Goal: Find specific page/section: Find specific page/section

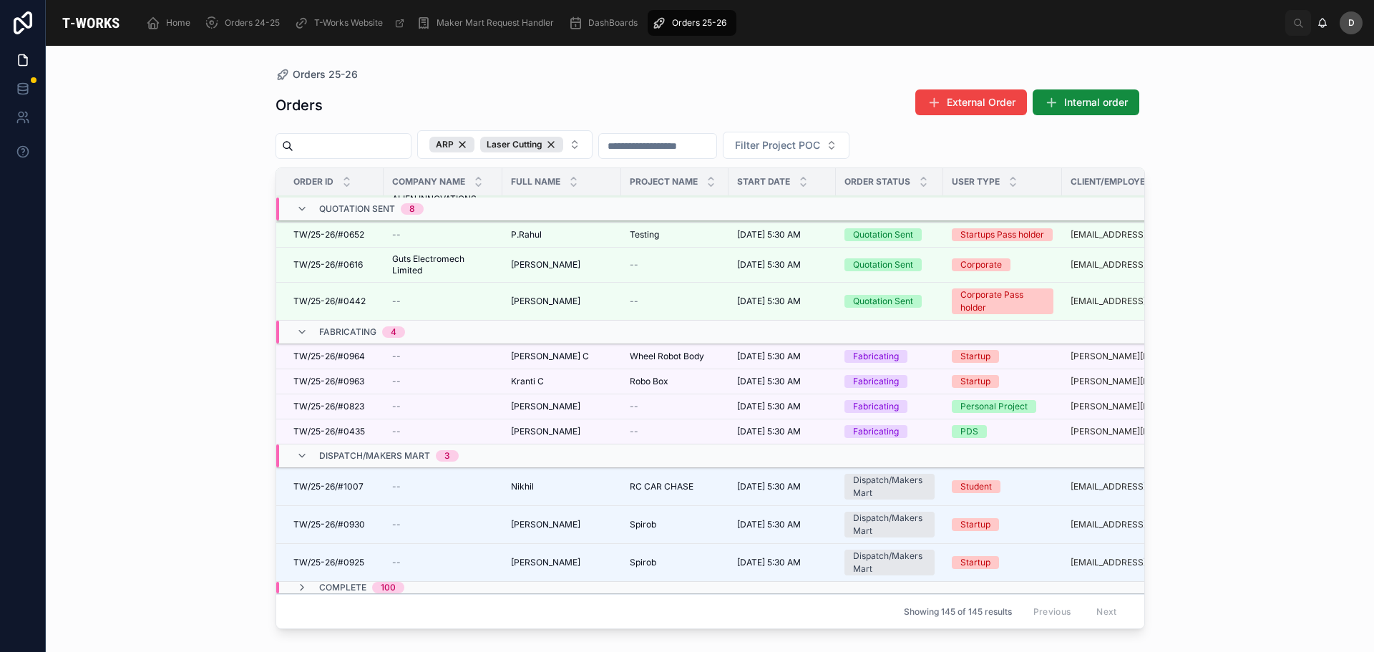
scroll to position [381, 0]
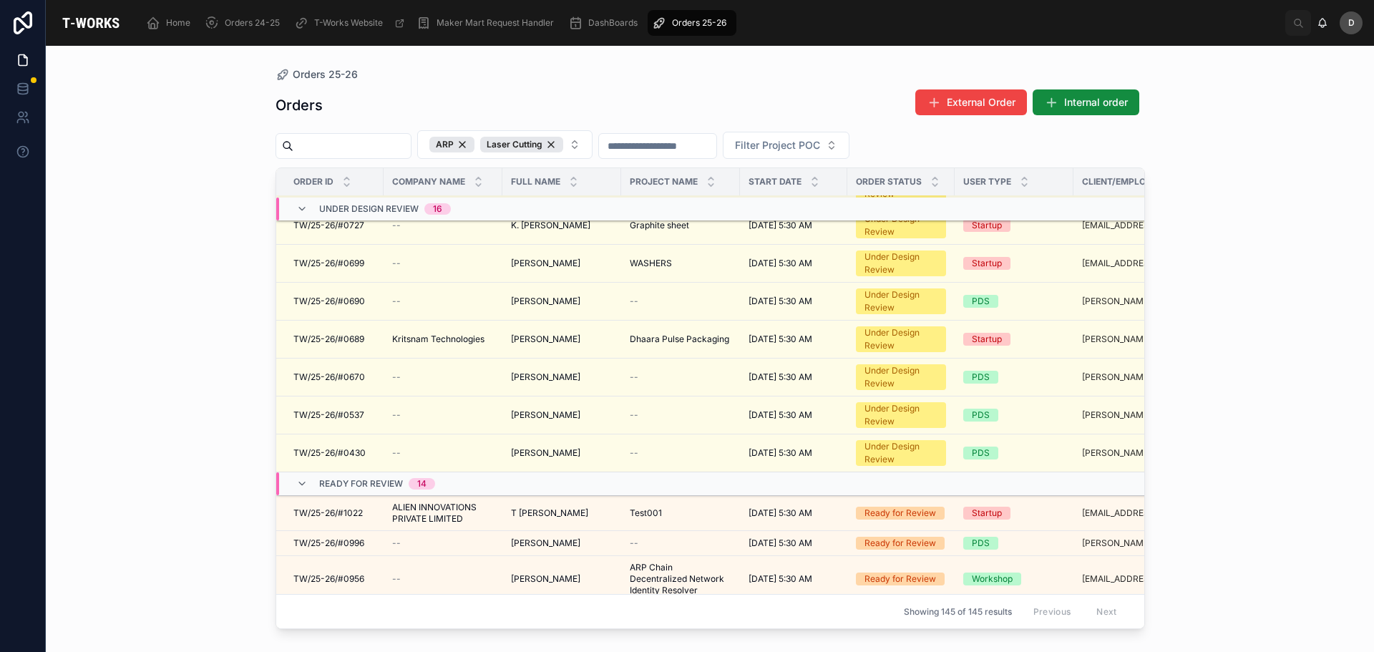
click at [593, 139] on button "ARP Laser Cutting" at bounding box center [504, 144] width 175 height 29
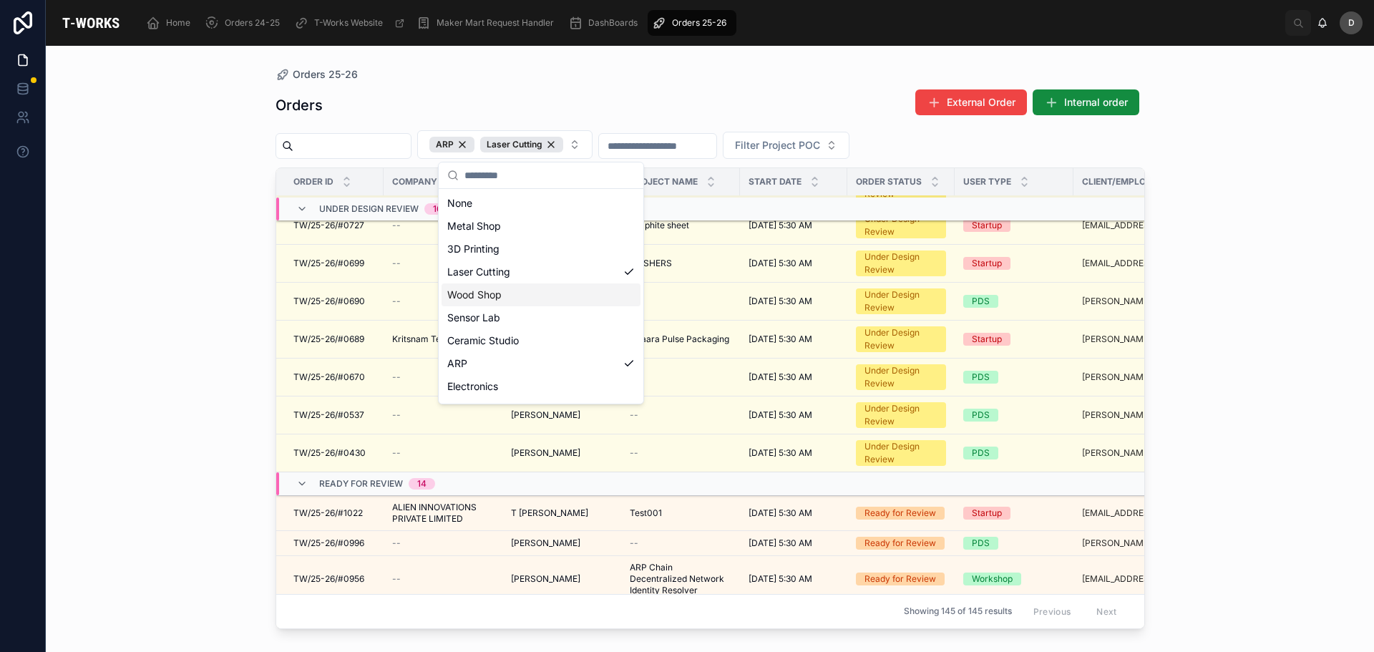
click at [512, 296] on div "Wood Shop" at bounding box center [541, 294] width 199 height 23
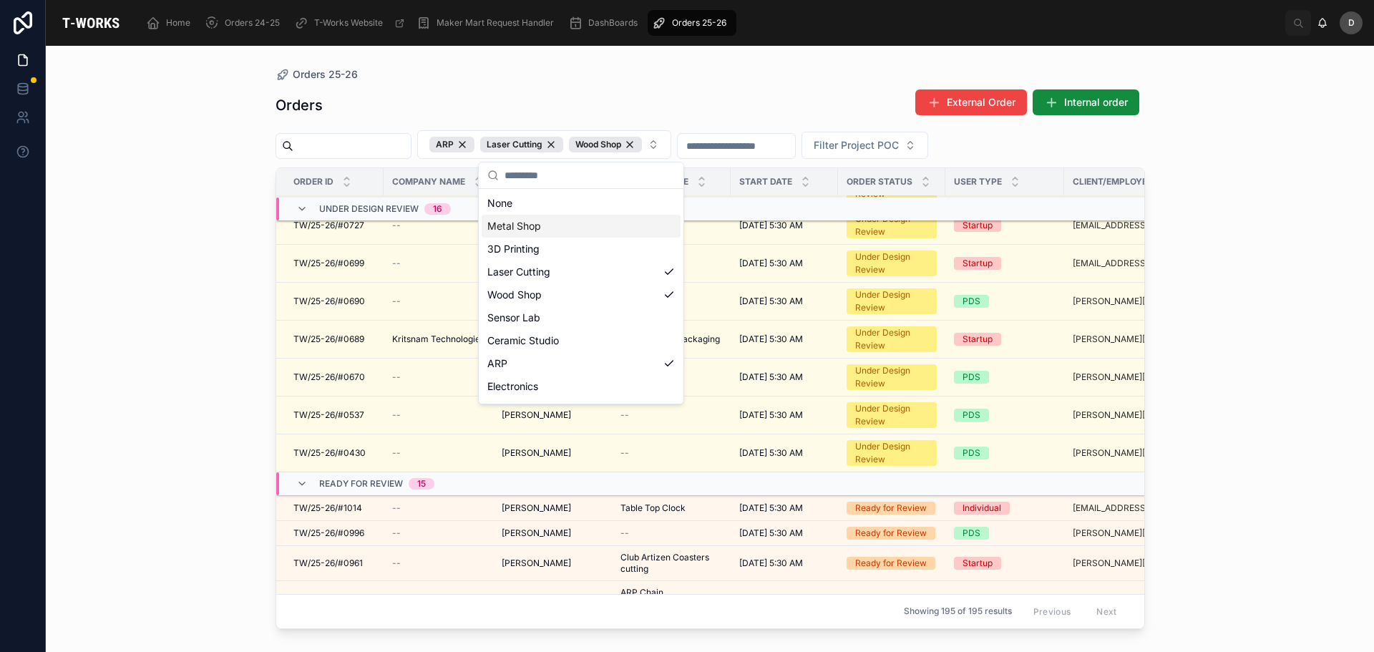
click at [563, 63] on div "Orders 25-26 Orders External Order Internal order ARP Laser Cutting Wood Shop F…" at bounding box center [711, 340] width 916 height 589
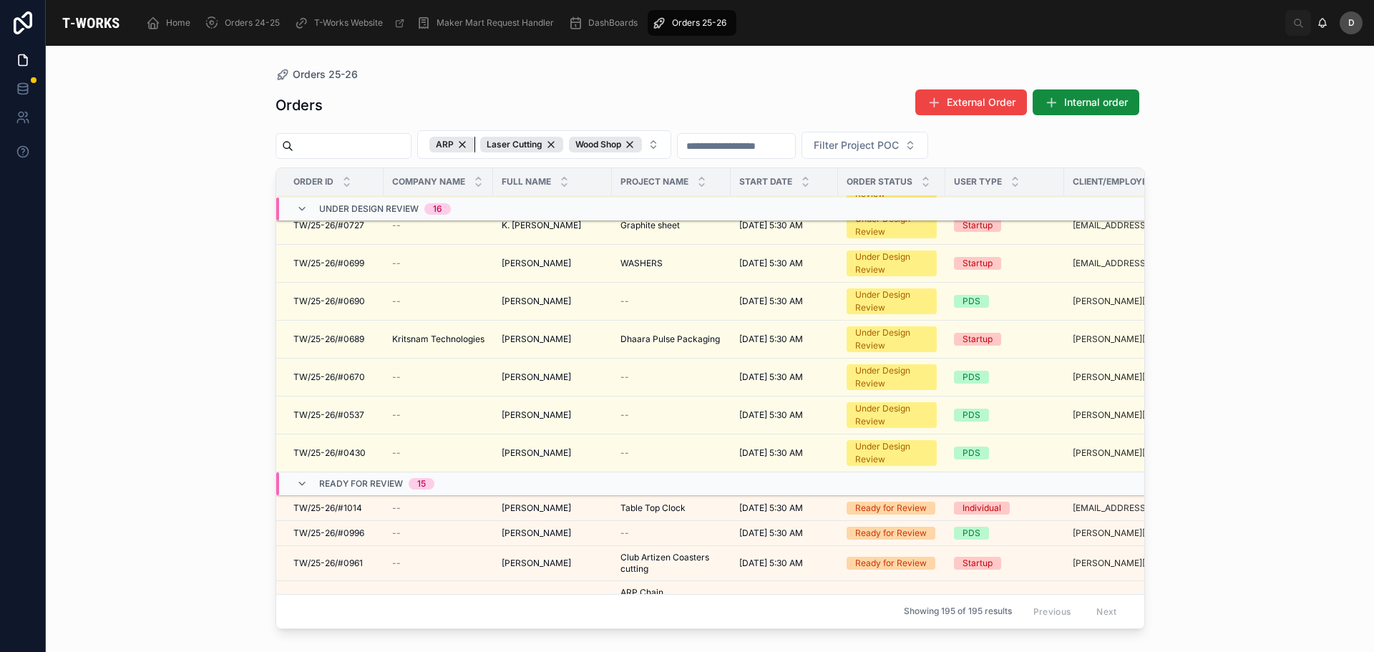
click at [475, 147] on div "ARP" at bounding box center [452, 145] width 45 height 16
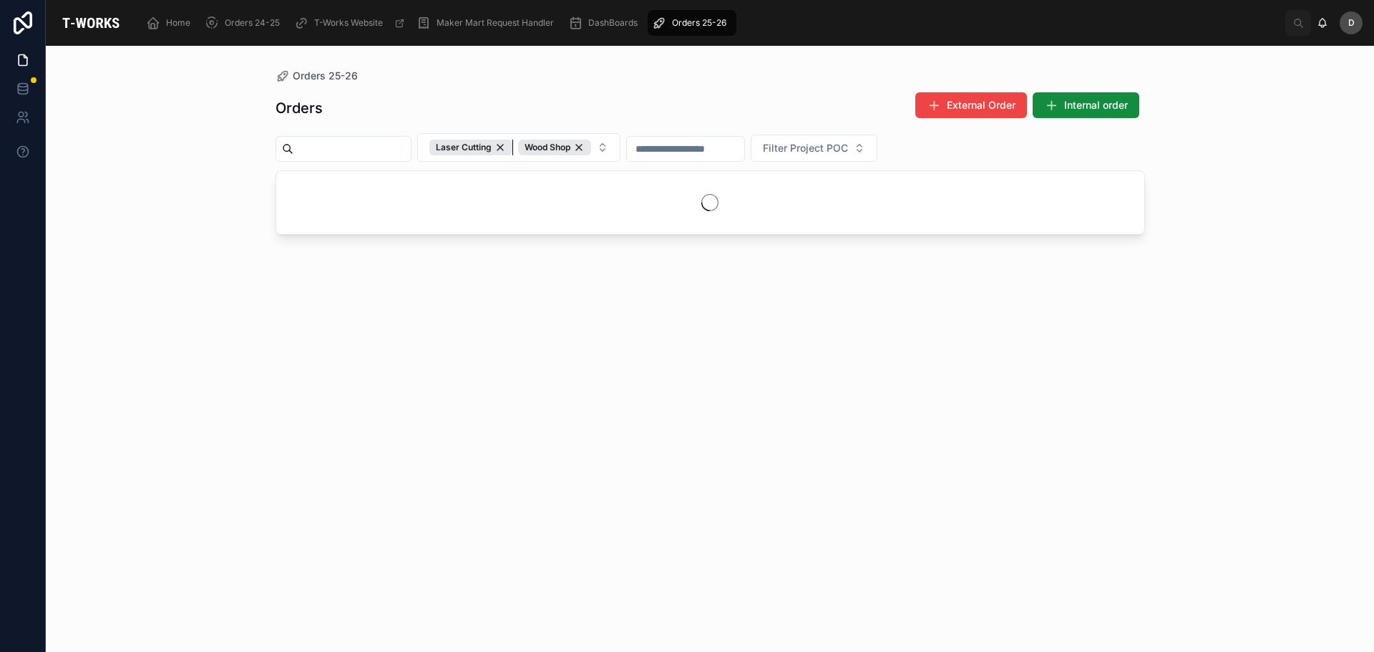
click at [513, 148] on div "Laser Cutting" at bounding box center [471, 148] width 83 height 16
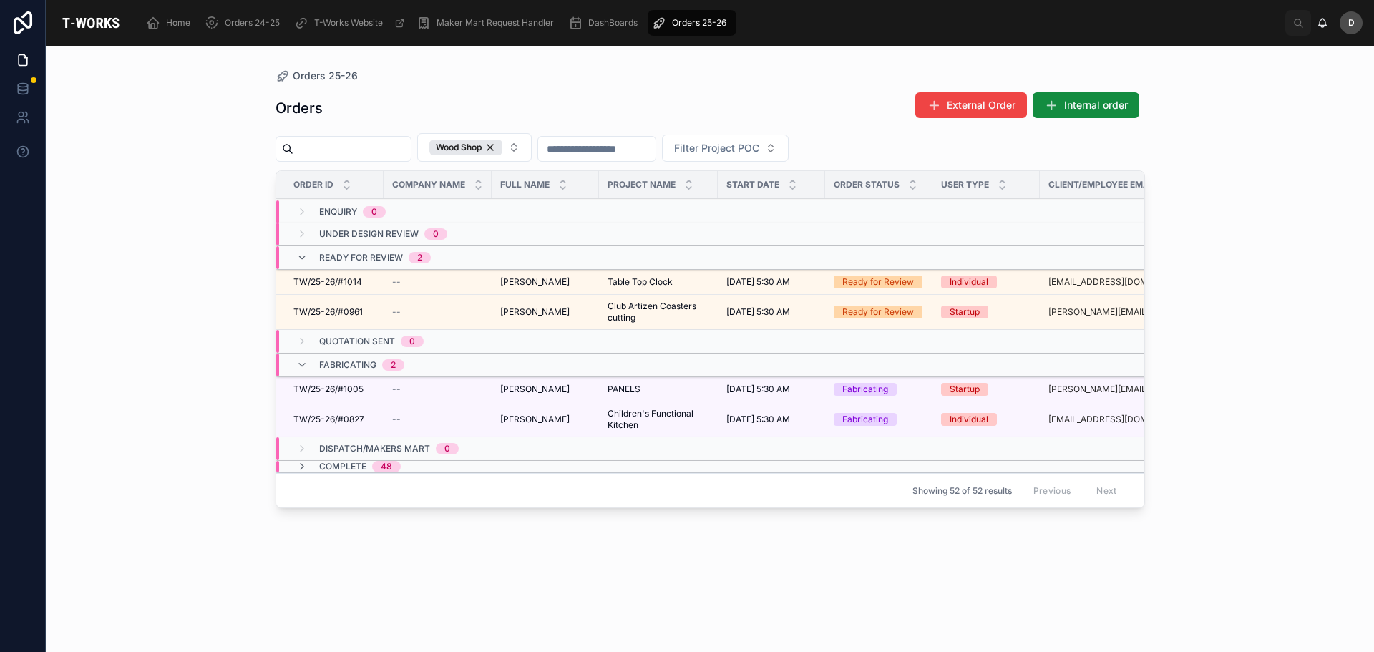
click at [645, 311] on span "Club Artizen Coasters cutting" at bounding box center [659, 312] width 102 height 23
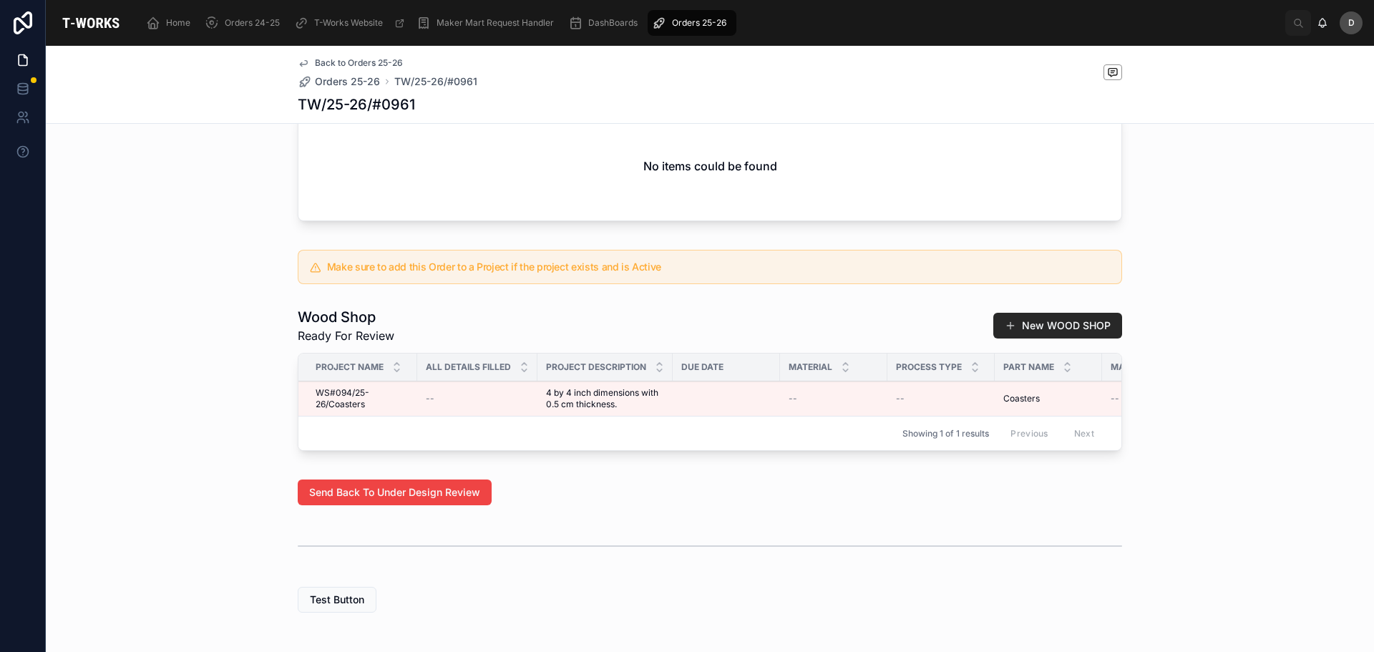
click at [1273, 162] on div "Maker Mart New Request Handler No items could be found" at bounding box center [710, 150] width 1329 height 163
click at [677, 23] on span "Orders 25-26" at bounding box center [699, 22] width 54 height 11
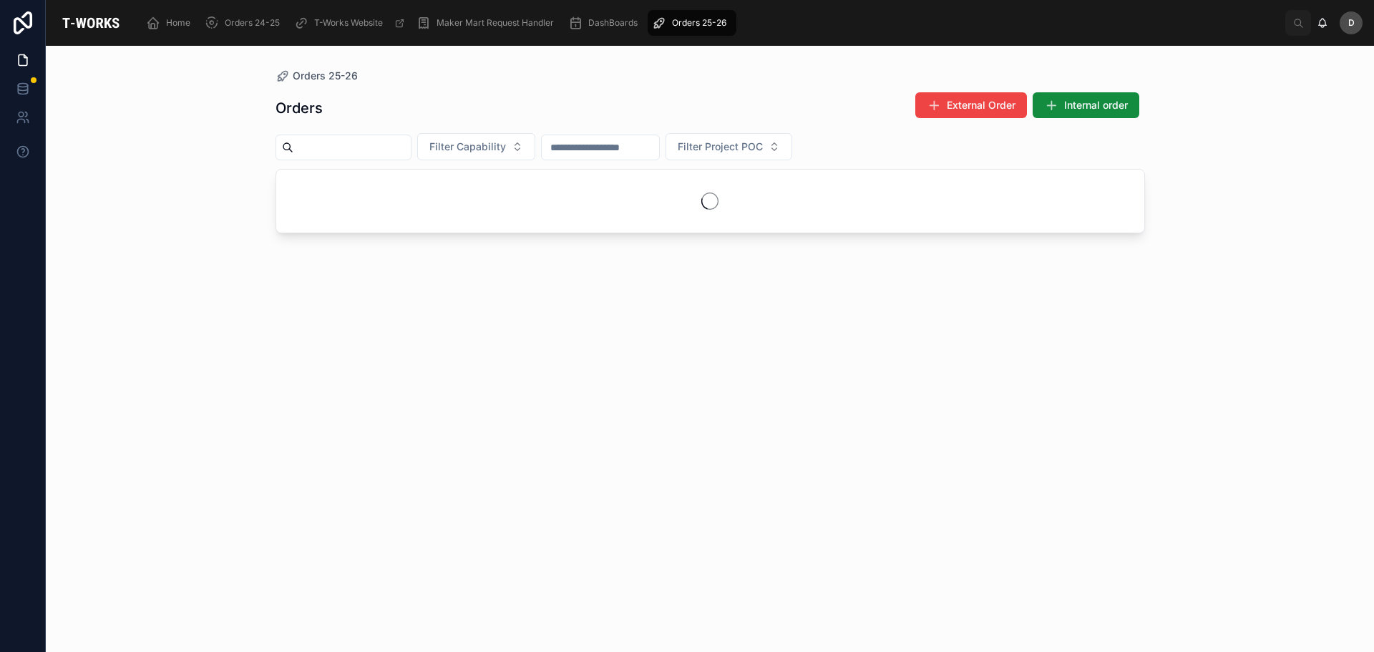
click at [535, 144] on button "Filter Capability" at bounding box center [476, 146] width 118 height 27
click at [457, 341] on div "ARP" at bounding box center [511, 342] width 199 height 23
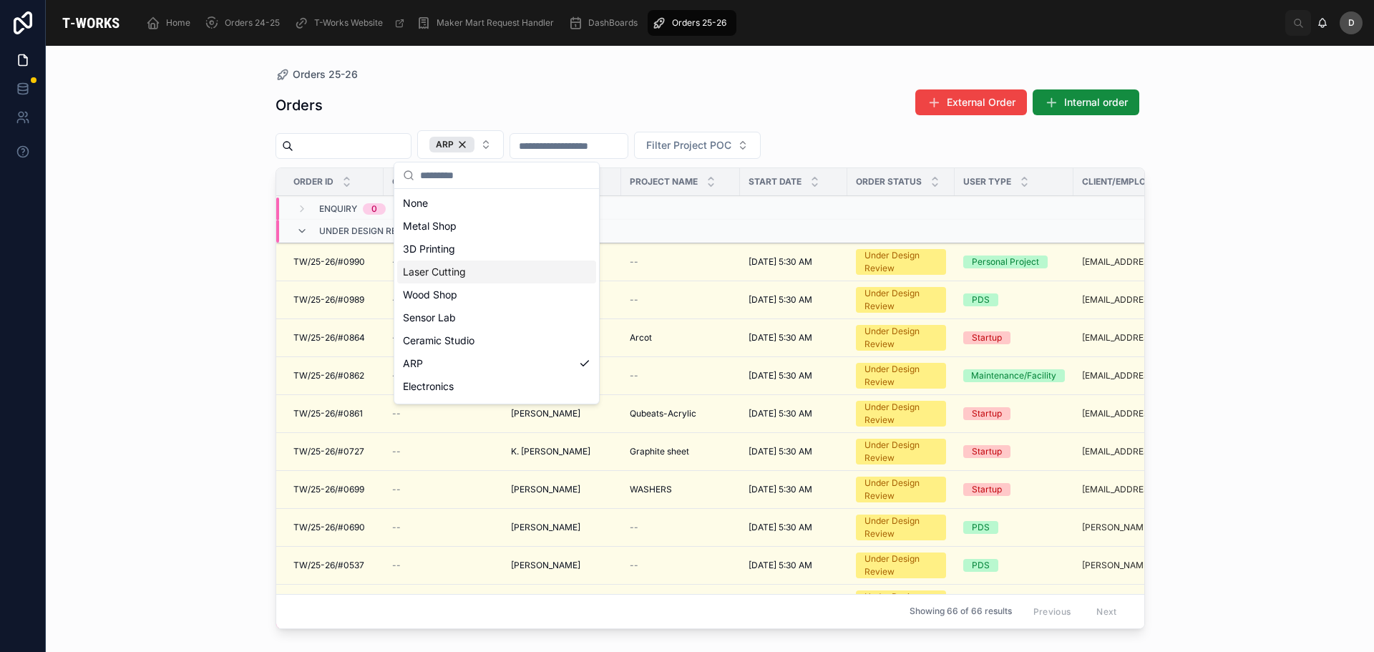
click at [475, 271] on div "Laser Cutting" at bounding box center [496, 272] width 199 height 23
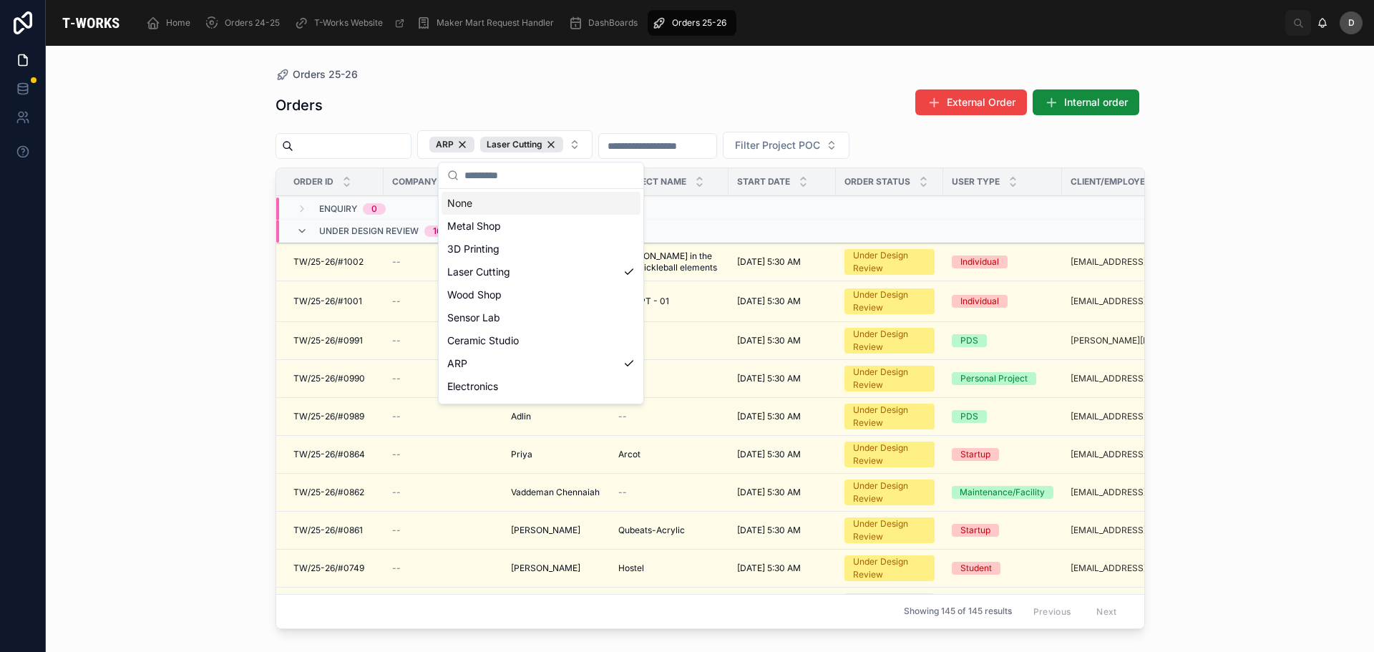
click at [650, 88] on div "Orders External Order Internal order ARP Laser Cutting Filter Project POC Order…" at bounding box center [711, 357] width 870 height 555
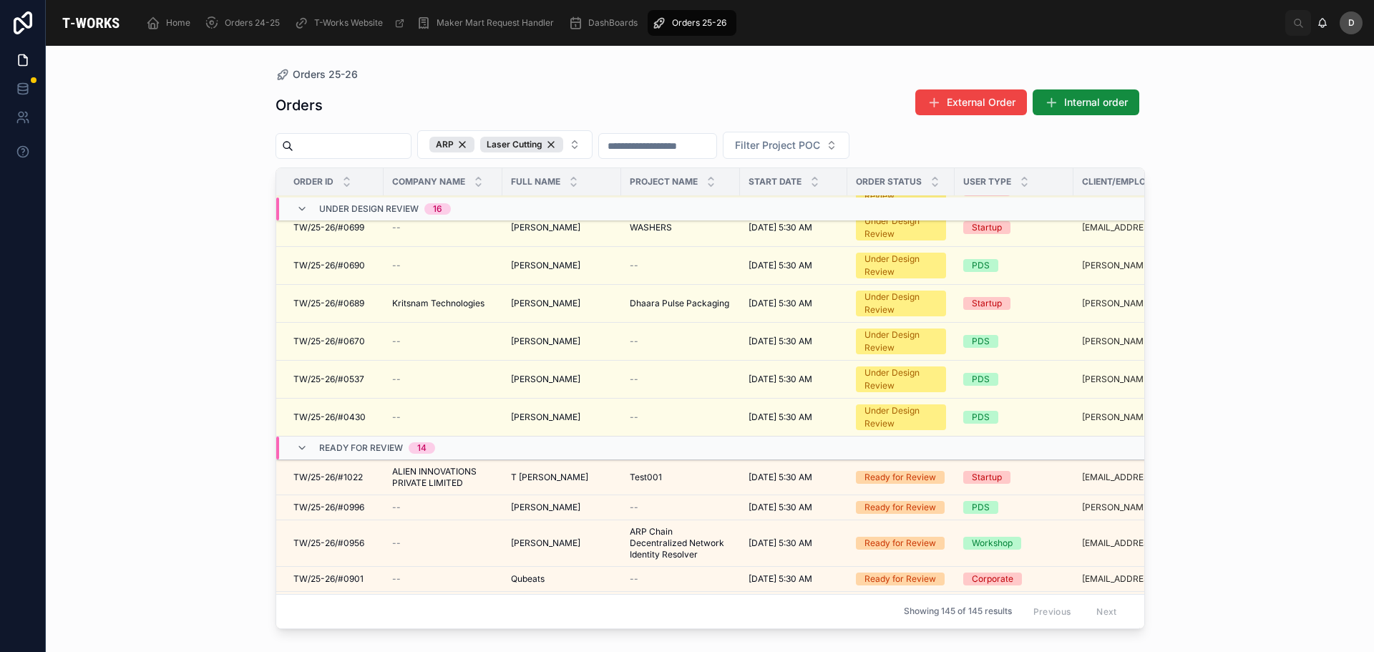
scroll to position [589, 0]
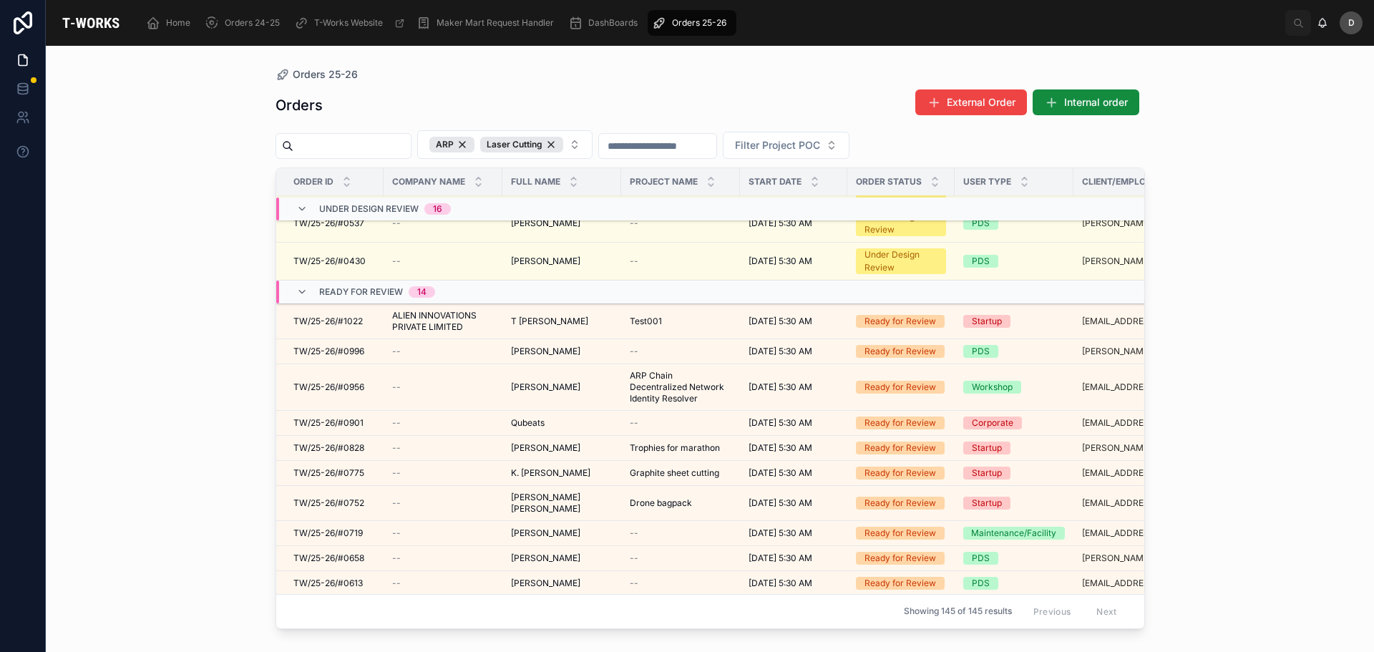
click at [1217, 377] on div "Orders 25-26 Orders External Order Internal order ARP Laser Cutting Filter Proj…" at bounding box center [710, 349] width 1329 height 606
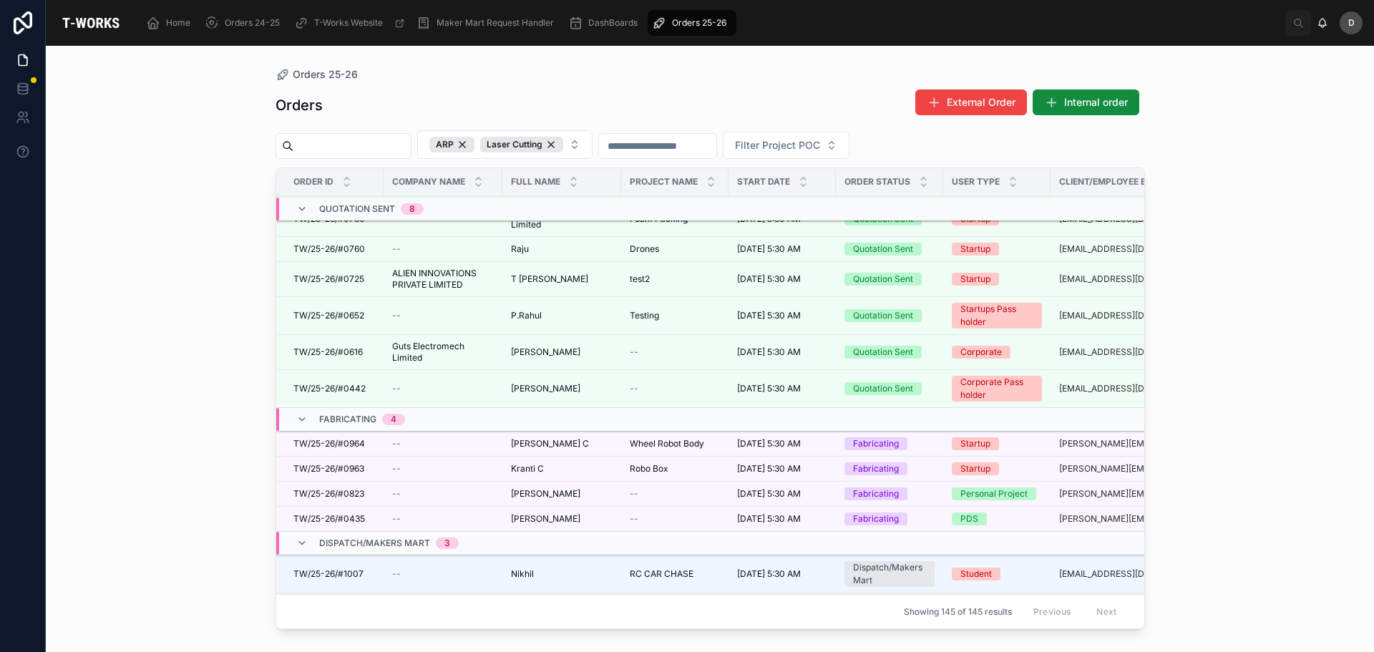
scroll to position [1255, 0]
